Goal: Navigation & Orientation: Find specific page/section

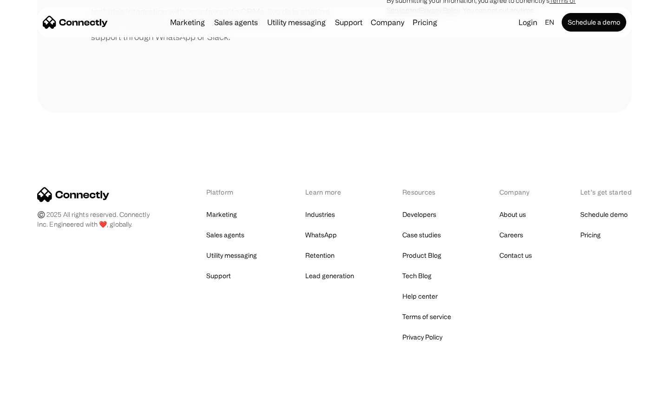
scroll to position [432, 0]
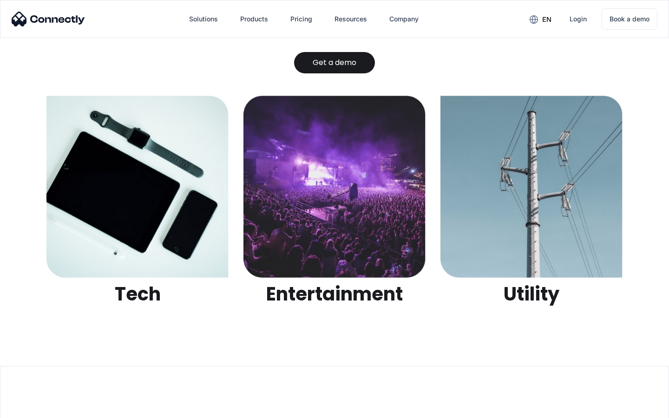
scroll to position [2932, 0]
